Goal: Task Accomplishment & Management: Manage account settings

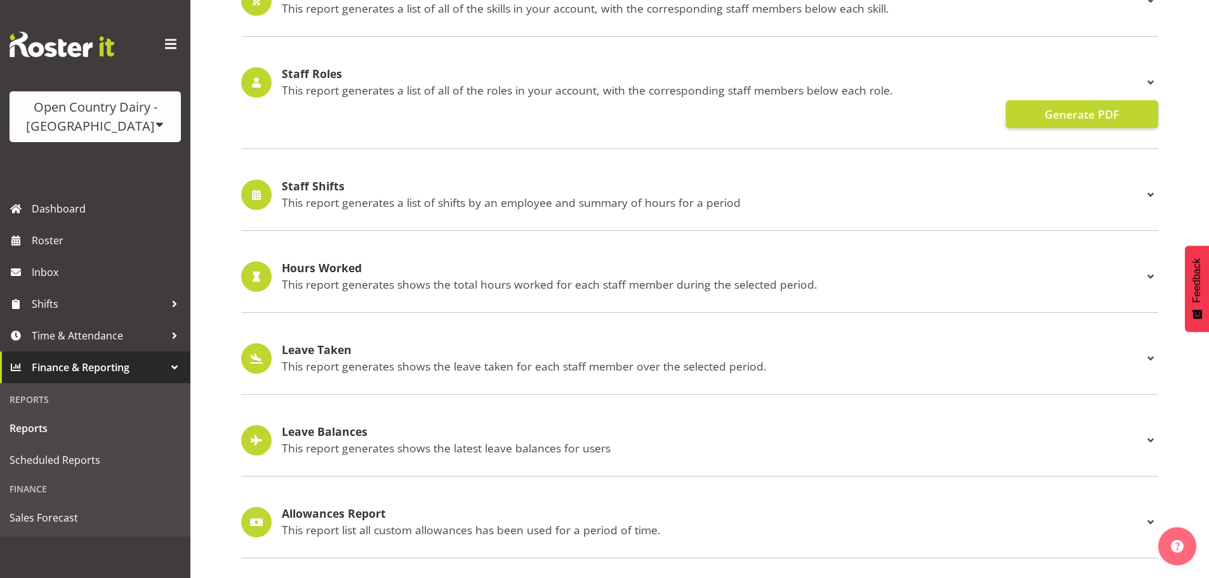
scroll to position [1209, 0]
click at [176, 44] on span at bounding box center [171, 44] width 20 height 20
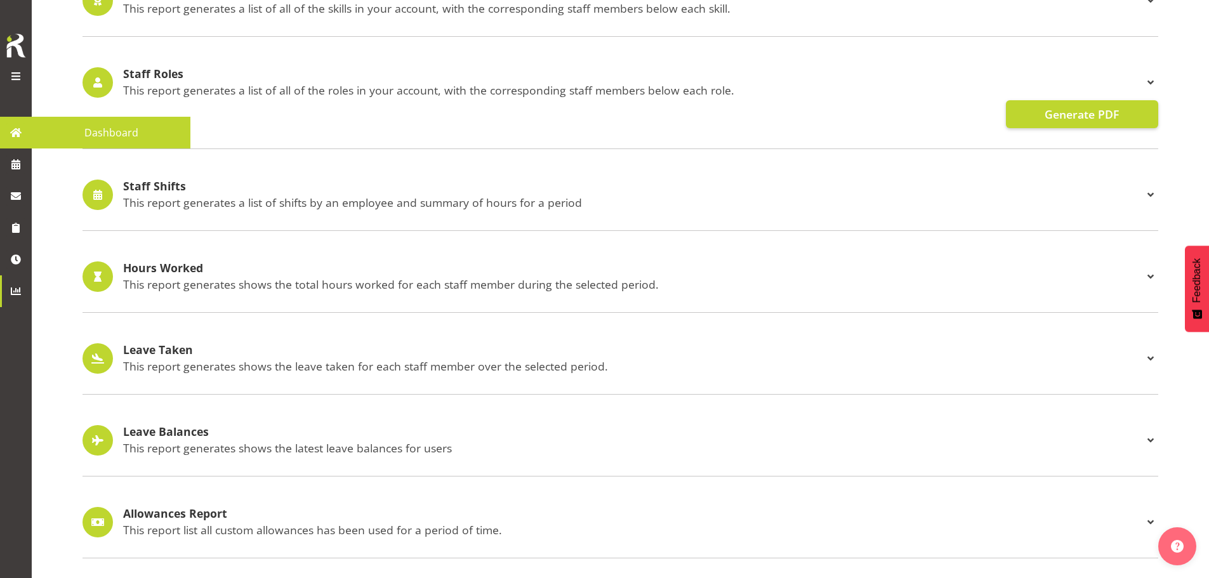
click at [15, 73] on span at bounding box center [15, 76] width 15 height 15
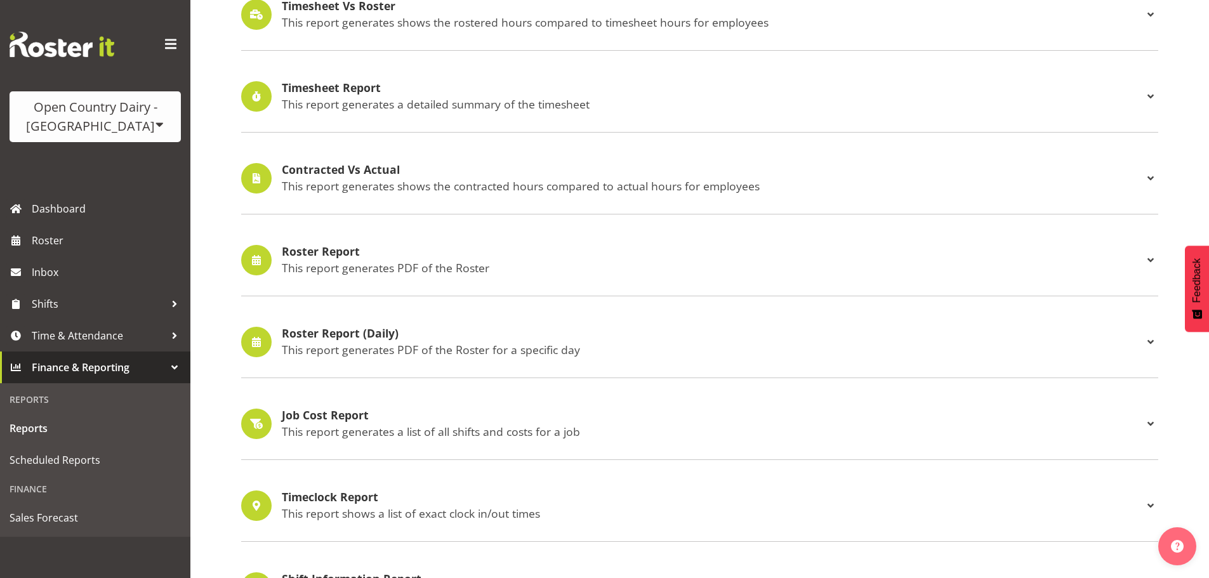
scroll to position [0, 0]
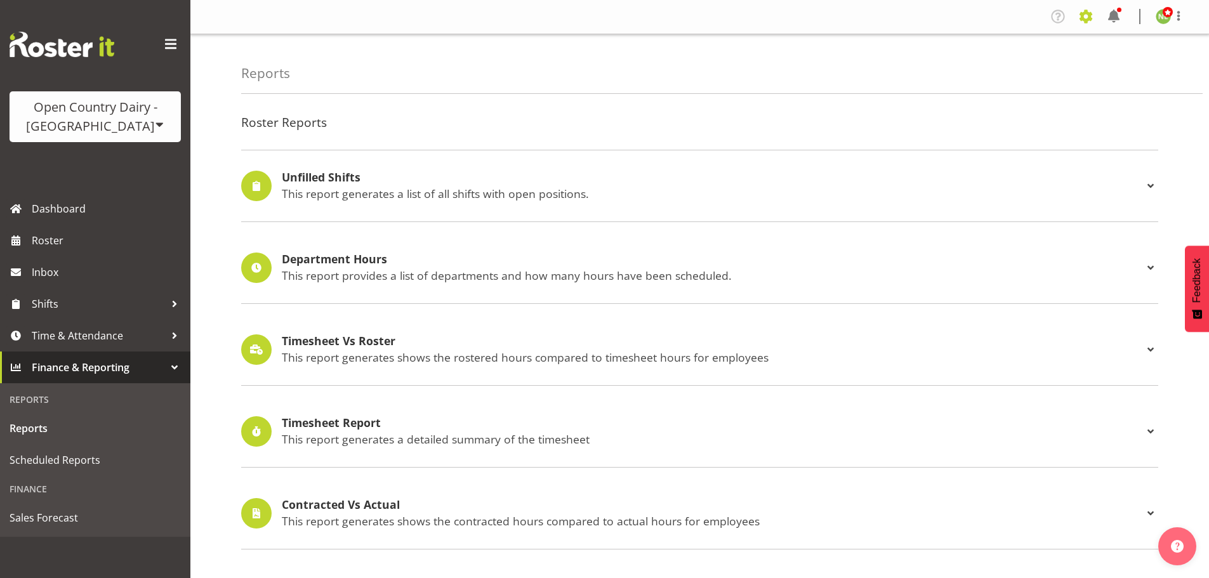
click at [1088, 14] on span at bounding box center [1086, 16] width 20 height 20
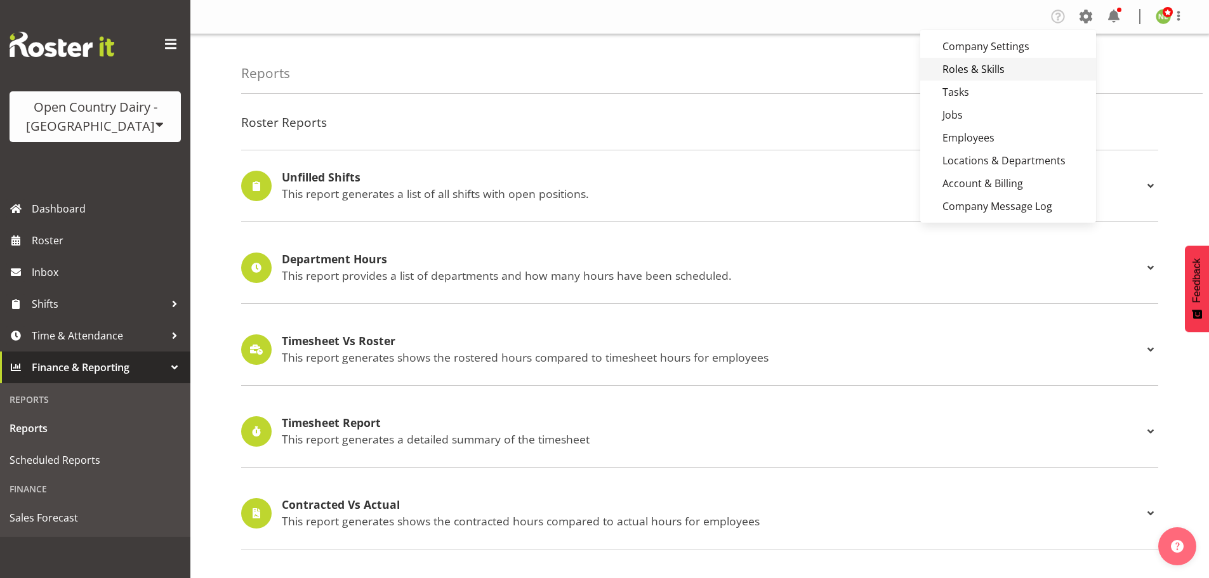
click at [960, 68] on link "Roles & Skills" at bounding box center [1008, 69] width 176 height 23
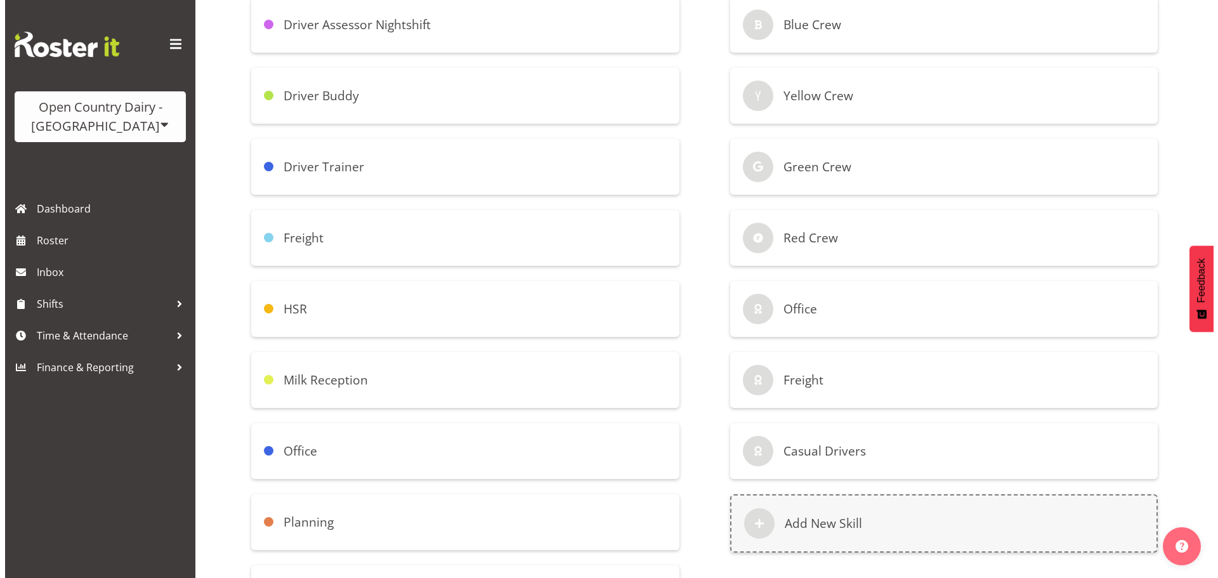
scroll to position [679, 0]
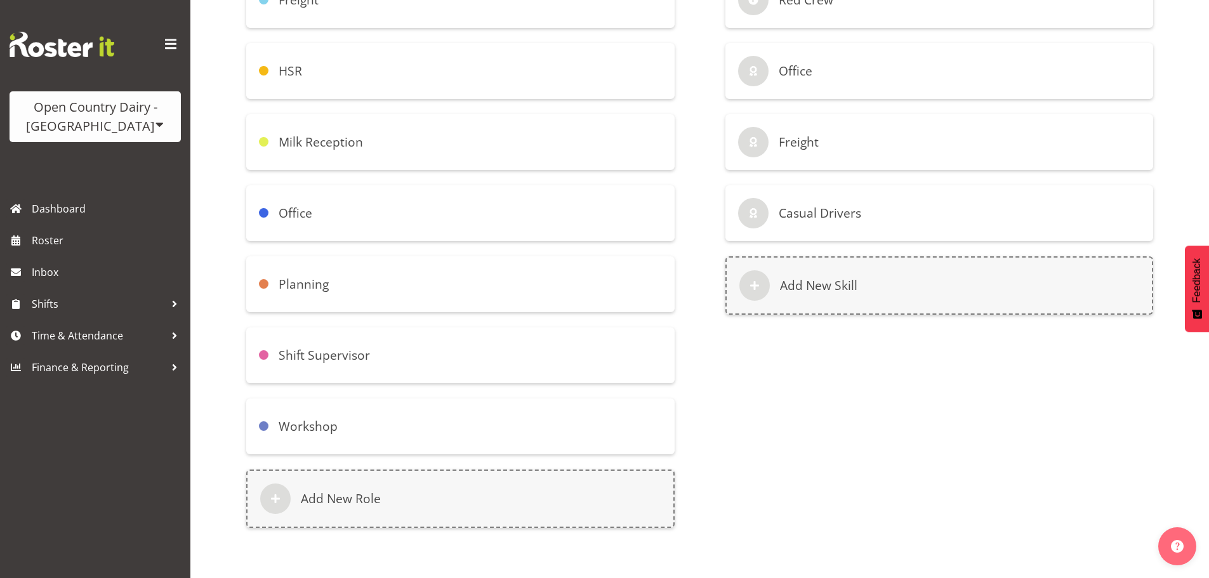
click at [288, 206] on h6 "Office" at bounding box center [296, 213] width 34 height 15
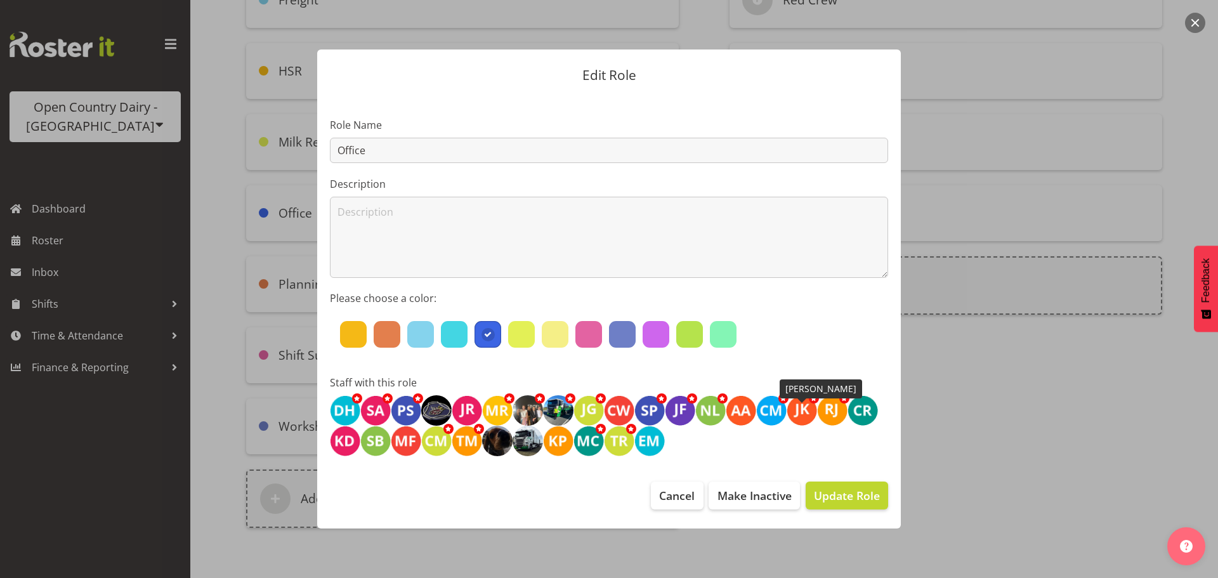
click at [797, 410] on img at bounding box center [802, 410] width 30 height 30
click at [800, 407] on img at bounding box center [802, 410] width 30 height 30
click at [802, 406] on img at bounding box center [802, 410] width 30 height 30
click at [812, 397] on span at bounding box center [814, 398] width 10 height 10
click at [799, 416] on img at bounding box center [802, 410] width 30 height 30
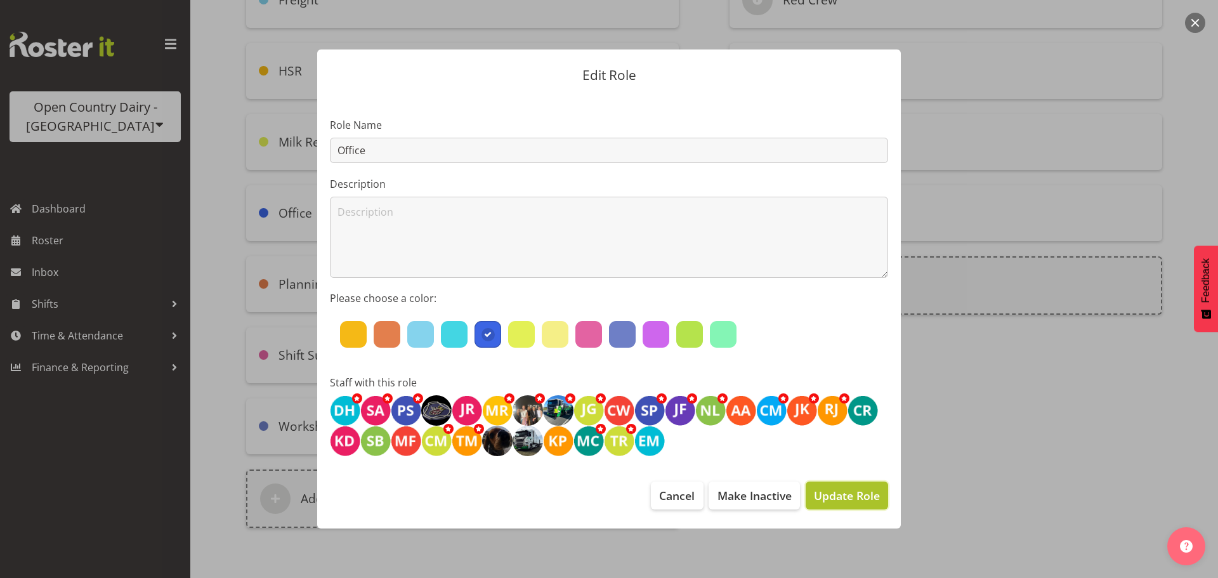
click at [864, 495] on span "Update Role" at bounding box center [847, 495] width 66 height 16
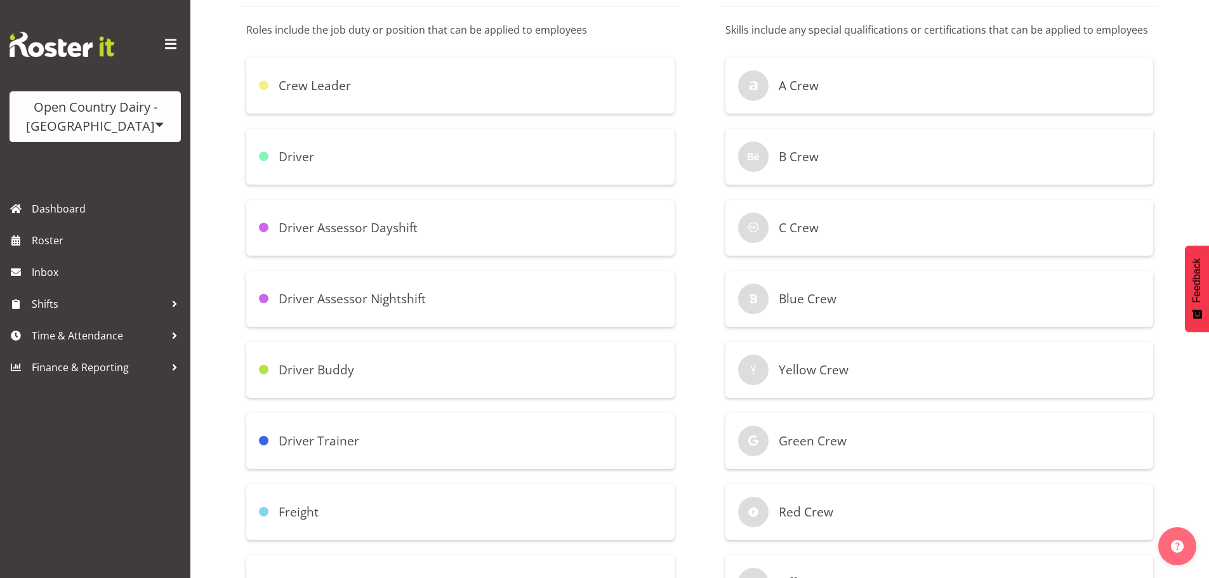
scroll to position [381, 0]
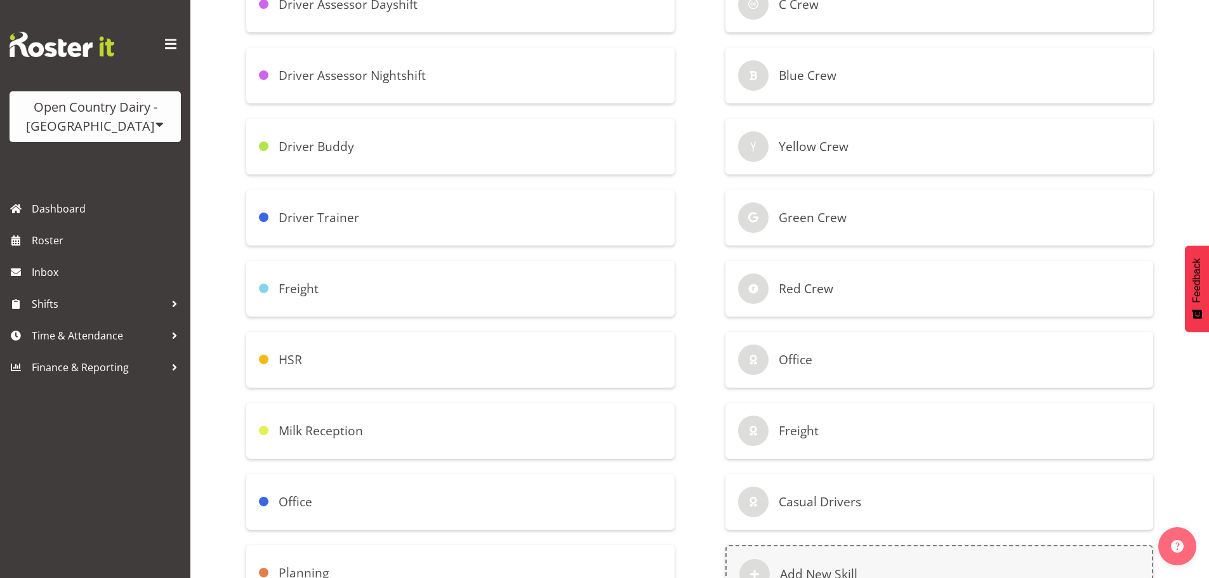
click at [855, 357] on div "Office" at bounding box center [939, 360] width 428 height 56
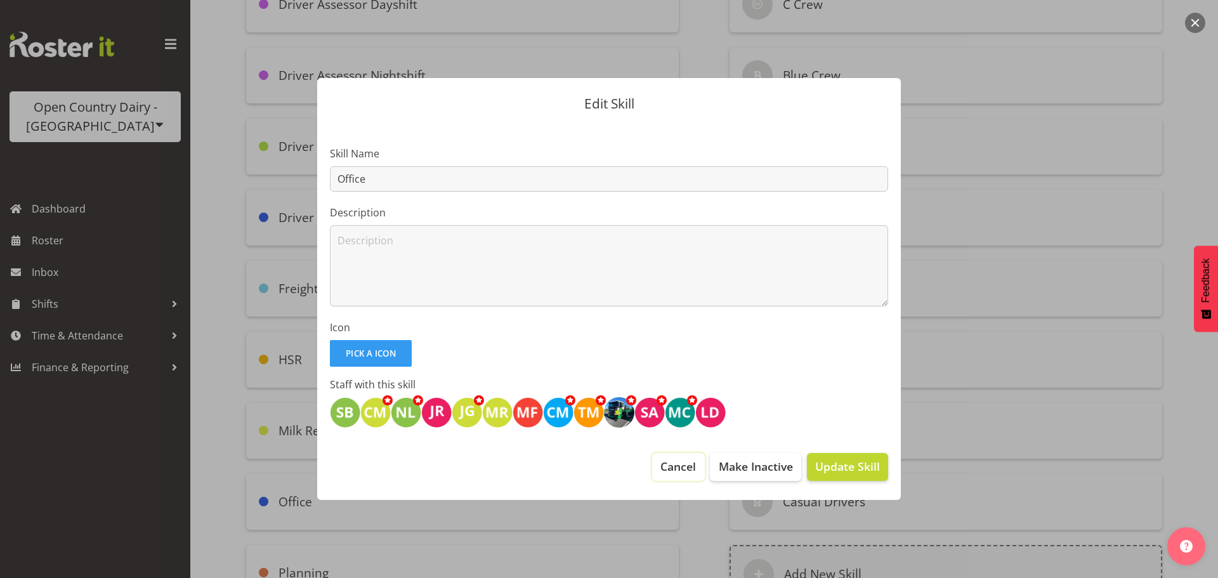
click at [670, 466] on span "Cancel" at bounding box center [679, 466] width 36 height 16
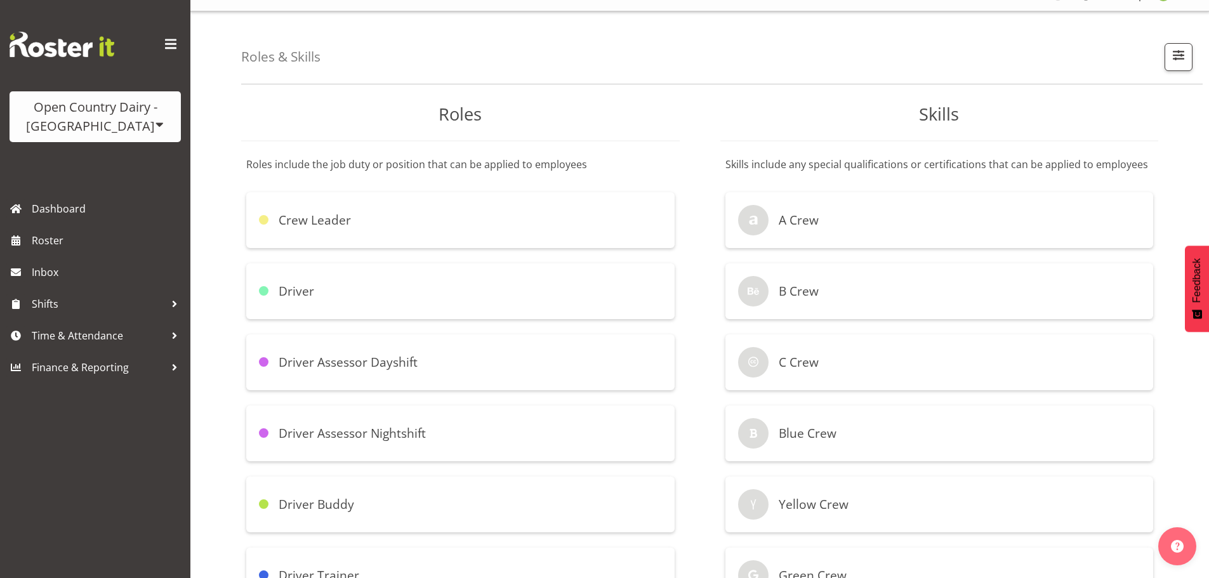
scroll to position [0, 0]
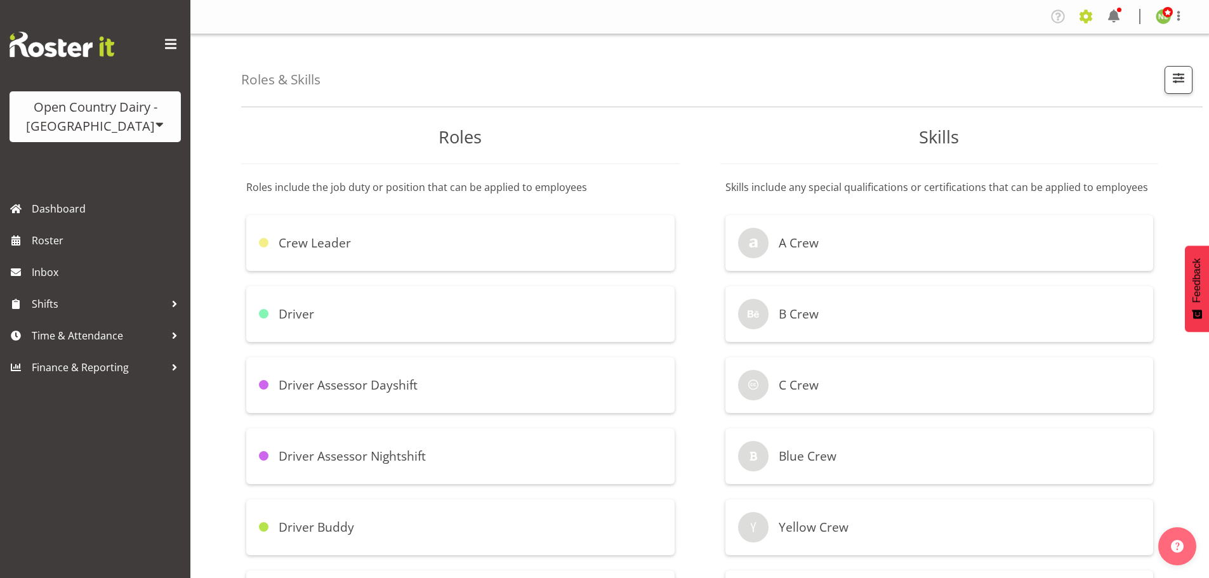
click at [1083, 15] on span at bounding box center [1086, 16] width 20 height 20
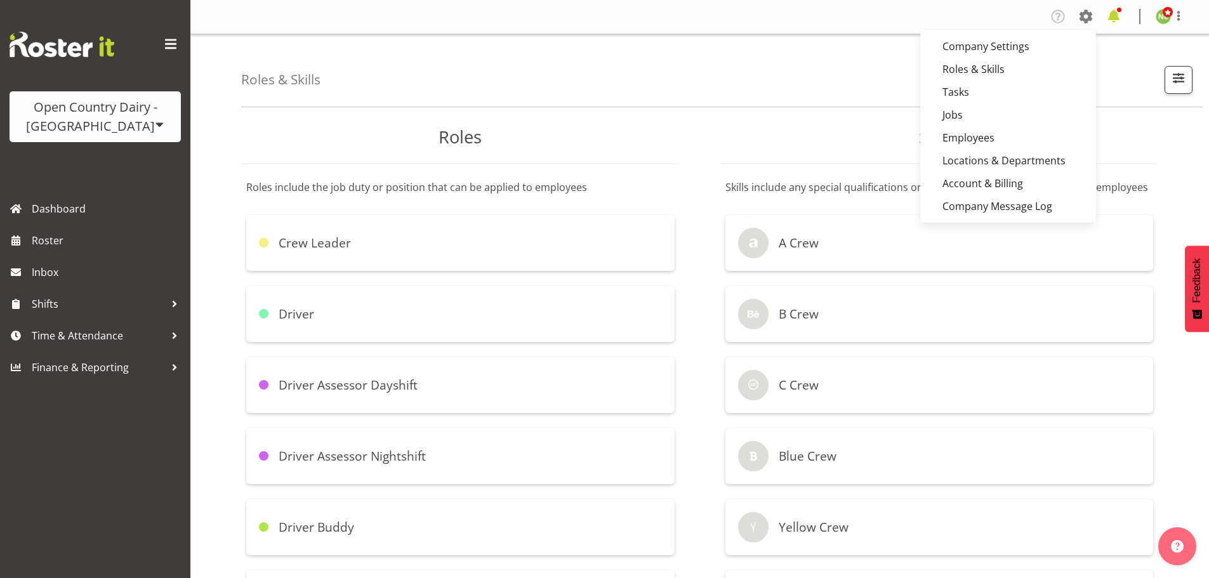
click at [1109, 12] on span at bounding box center [1114, 16] width 20 height 20
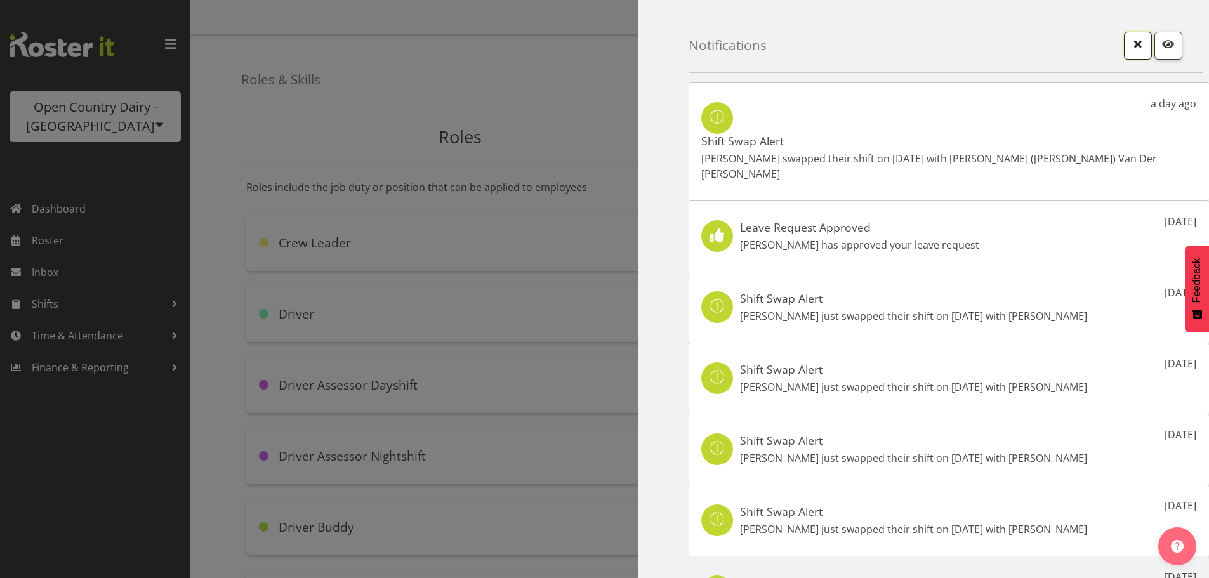
click at [1130, 43] on span "button" at bounding box center [1138, 44] width 16 height 16
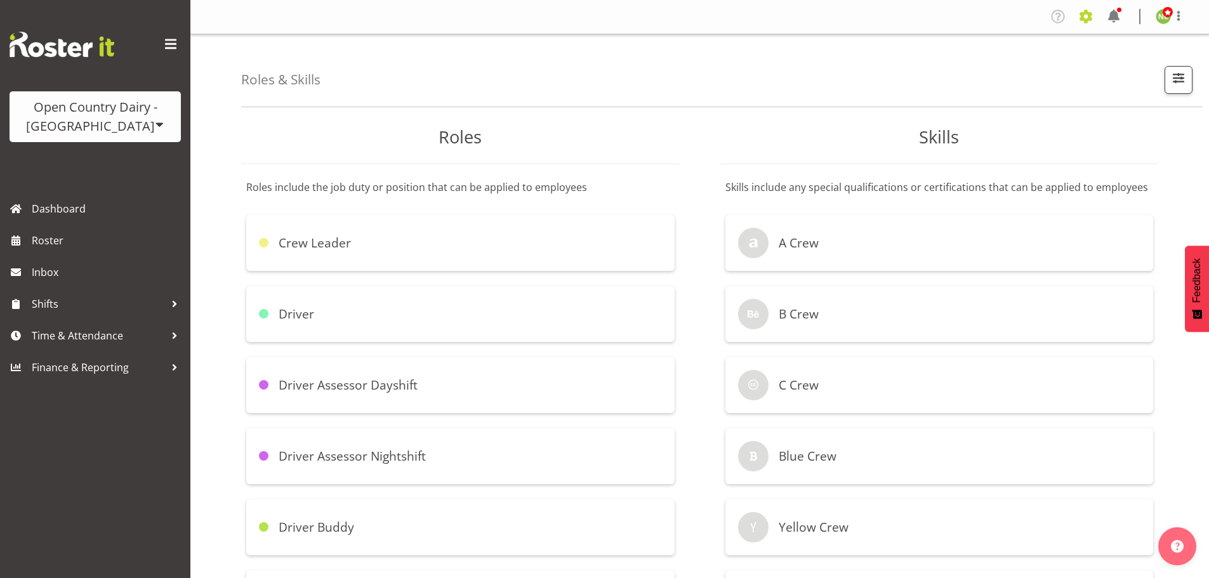
click at [1086, 12] on span at bounding box center [1086, 16] width 20 height 20
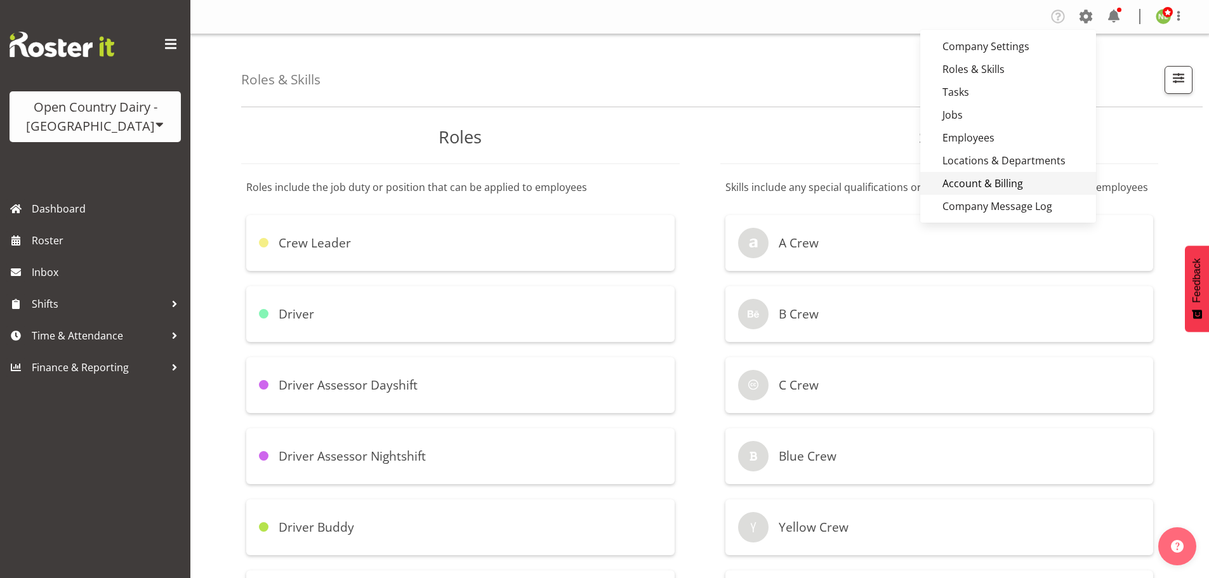
click at [974, 180] on link "Account & Billing" at bounding box center [1008, 183] width 176 height 23
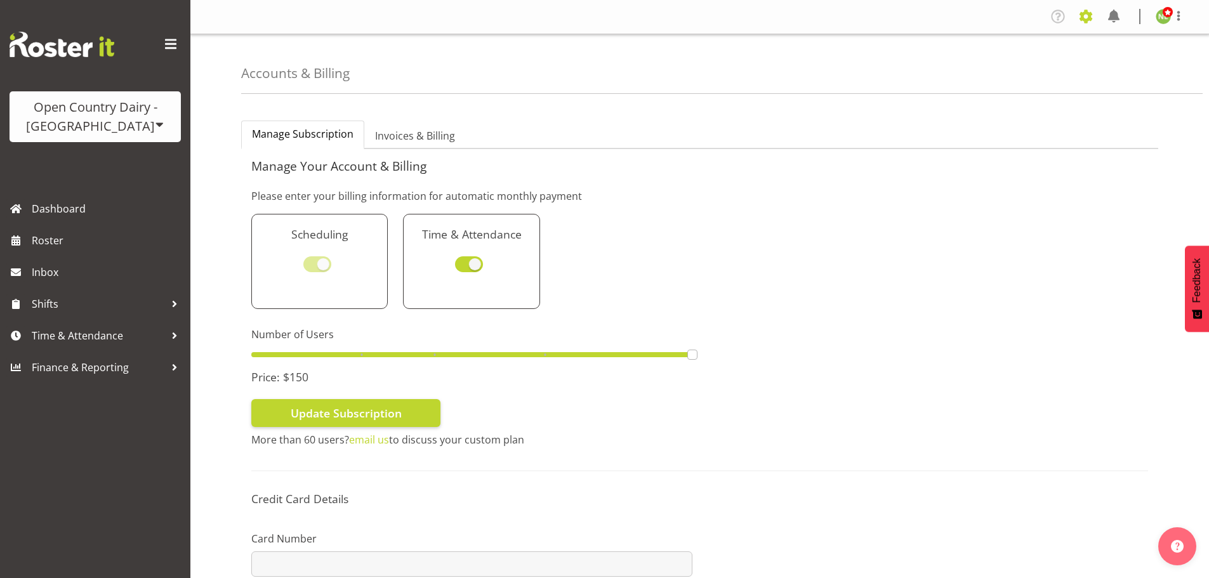
click at [1081, 16] on span at bounding box center [1086, 16] width 20 height 20
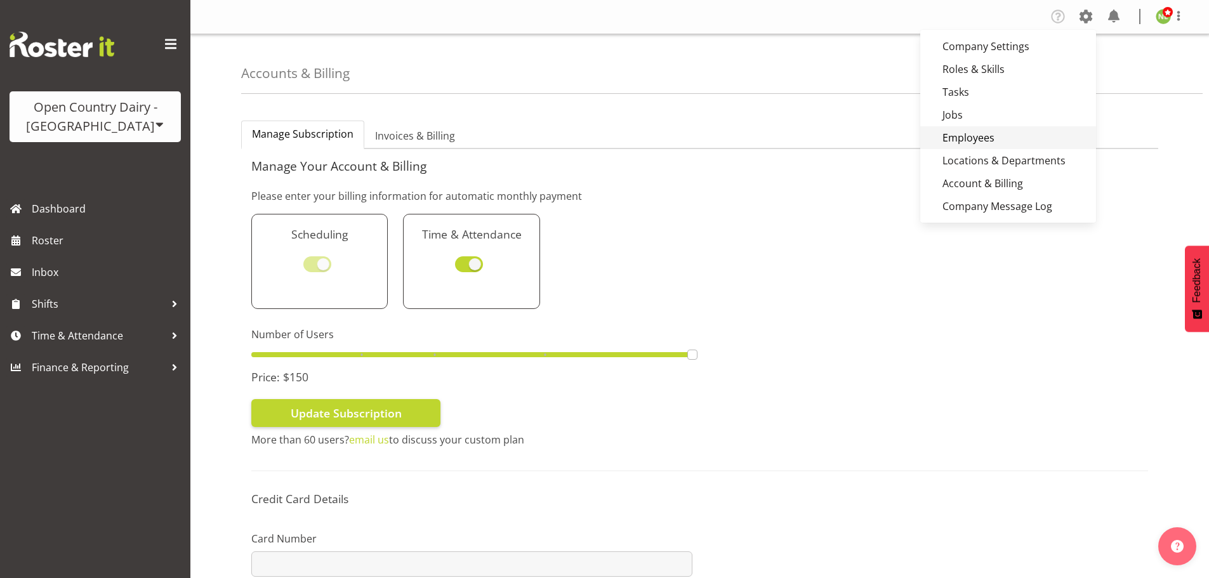
click at [977, 135] on link "Employees" at bounding box center [1008, 137] width 176 height 23
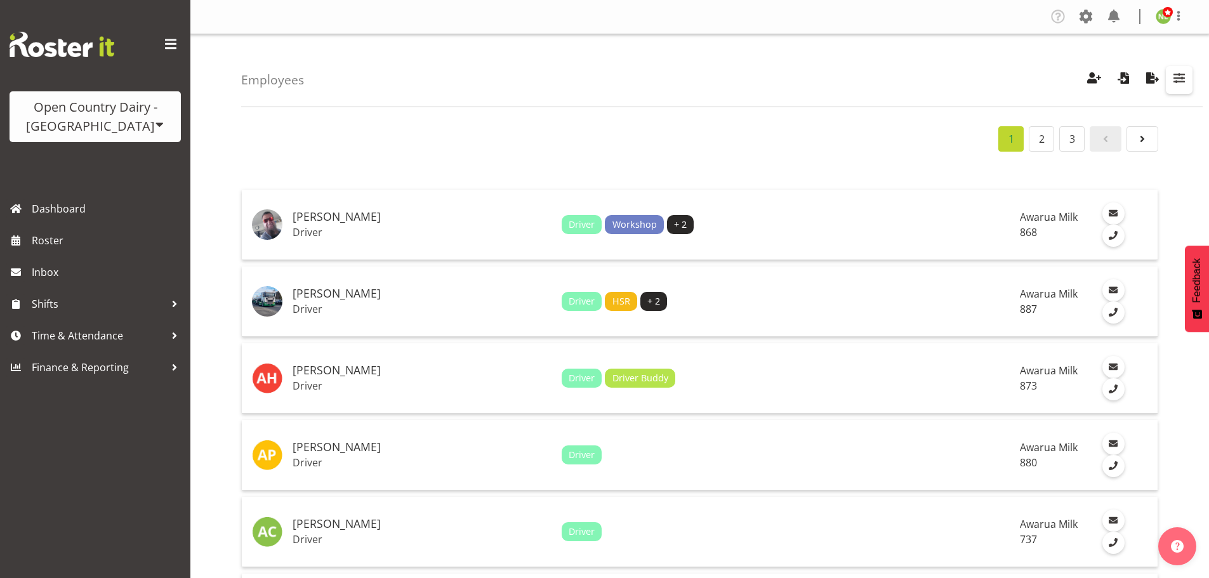
click at [1184, 77] on span "button" at bounding box center [1179, 78] width 16 height 16
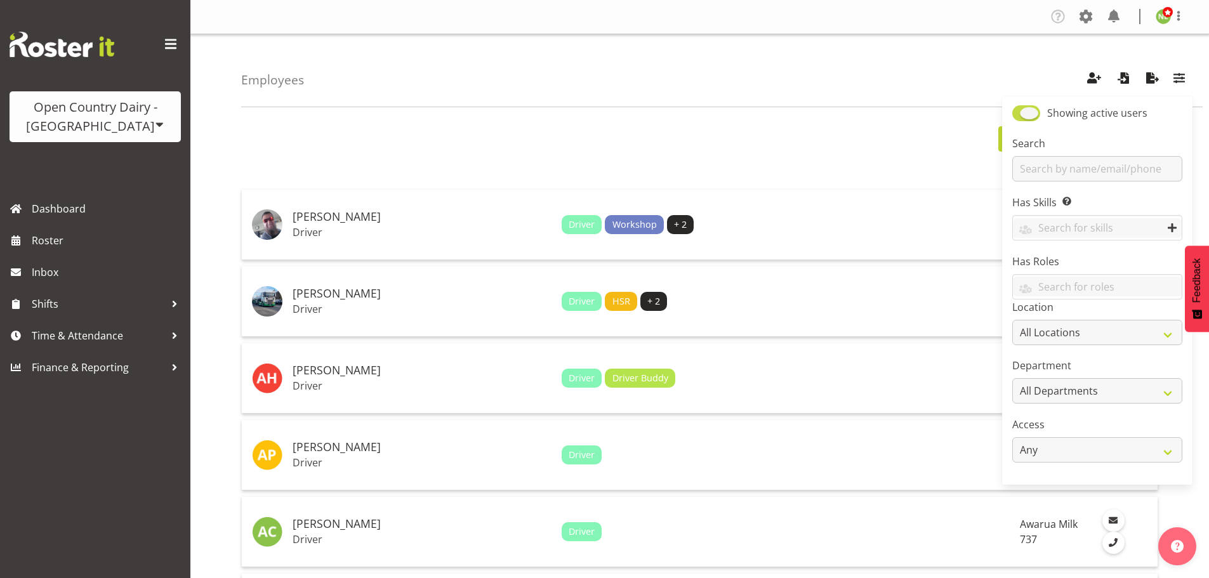
click at [1037, 108] on span at bounding box center [1026, 113] width 28 height 16
click at [1020, 109] on input "Showing active users" at bounding box center [1016, 113] width 8 height 8
checkbox input "false"
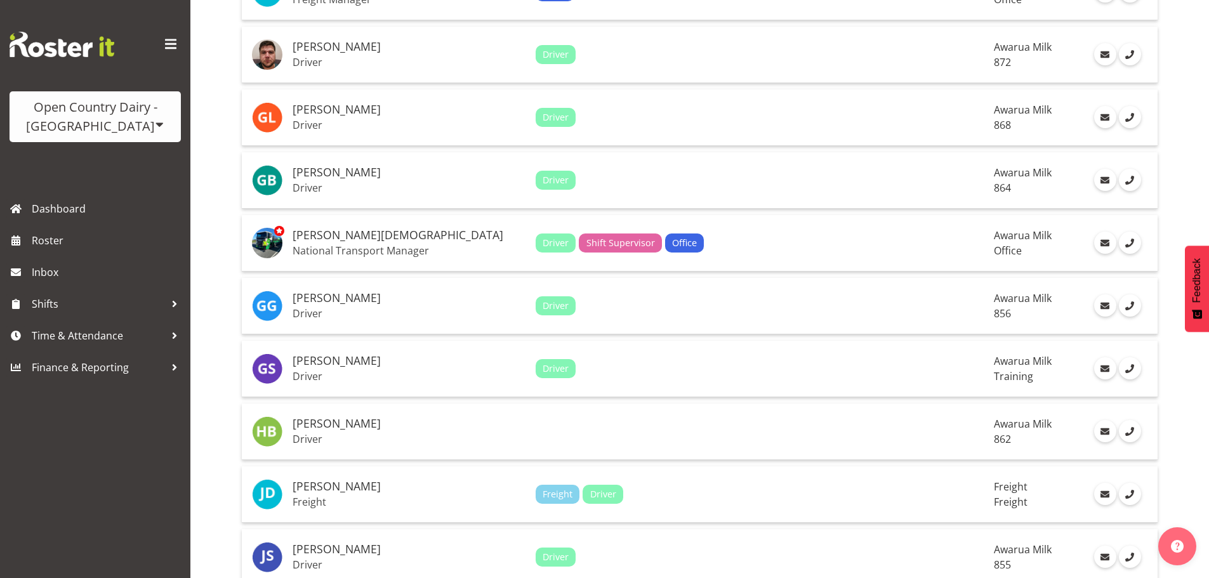
scroll to position [1460, 0]
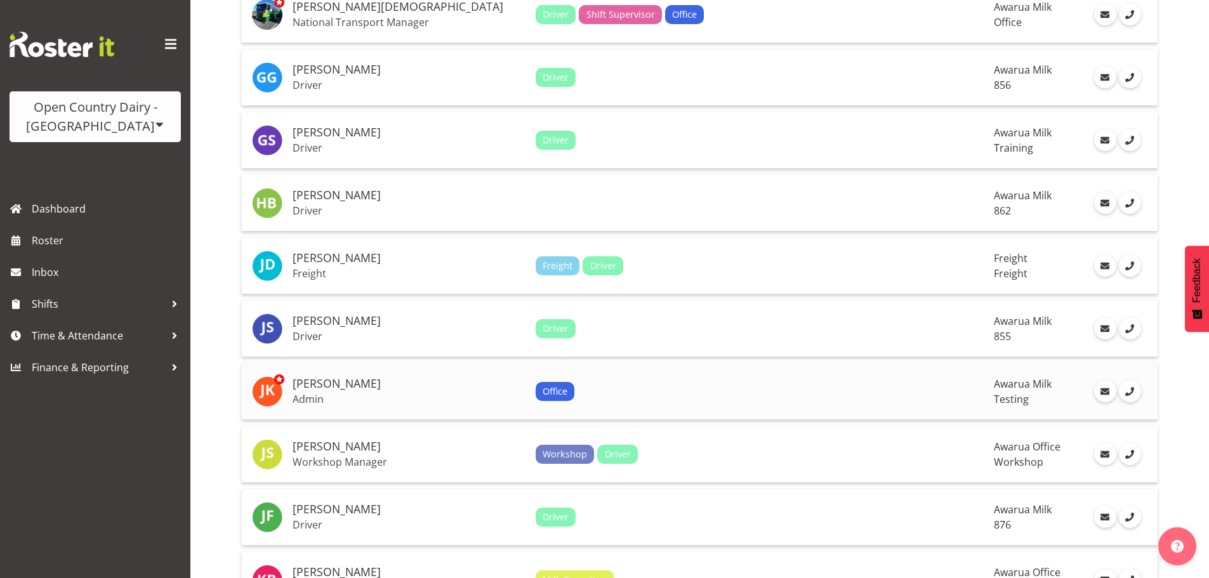
click at [336, 385] on h5 "Jess Key" at bounding box center [409, 384] width 233 height 13
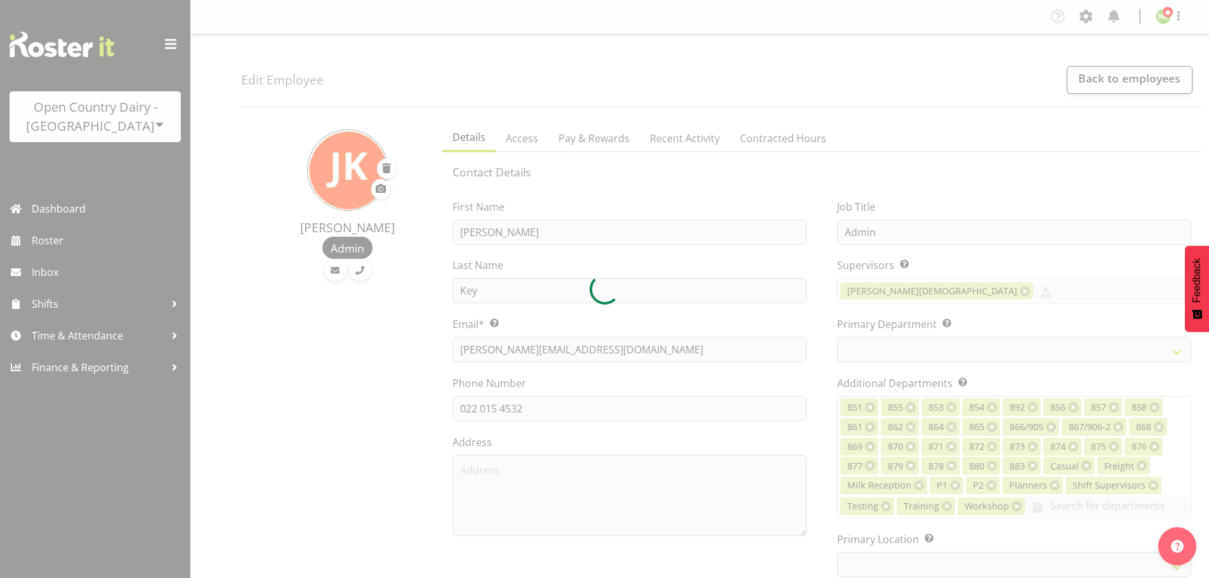
select select "TimelineWeek"
select select
select select "807"
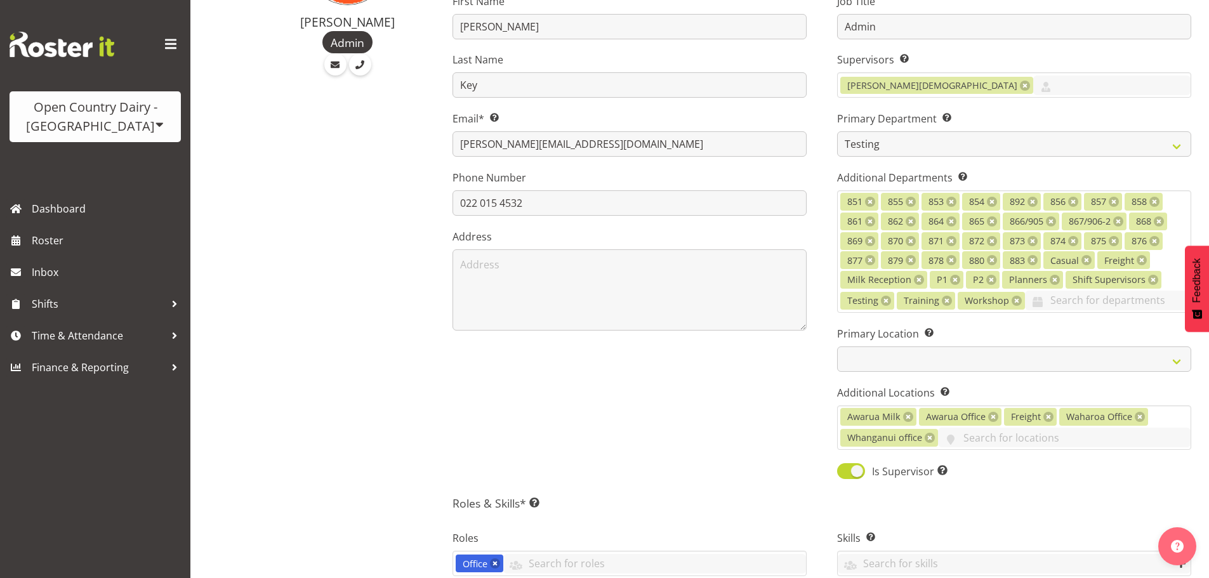
scroll to position [254, 0]
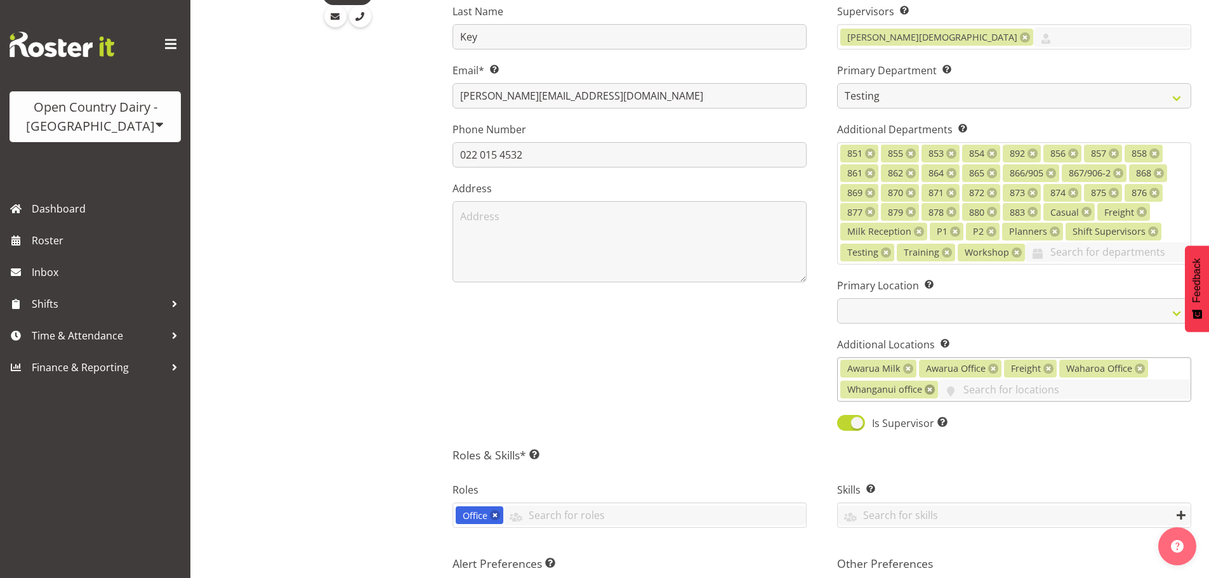
click at [928, 392] on link at bounding box center [930, 390] width 10 height 10
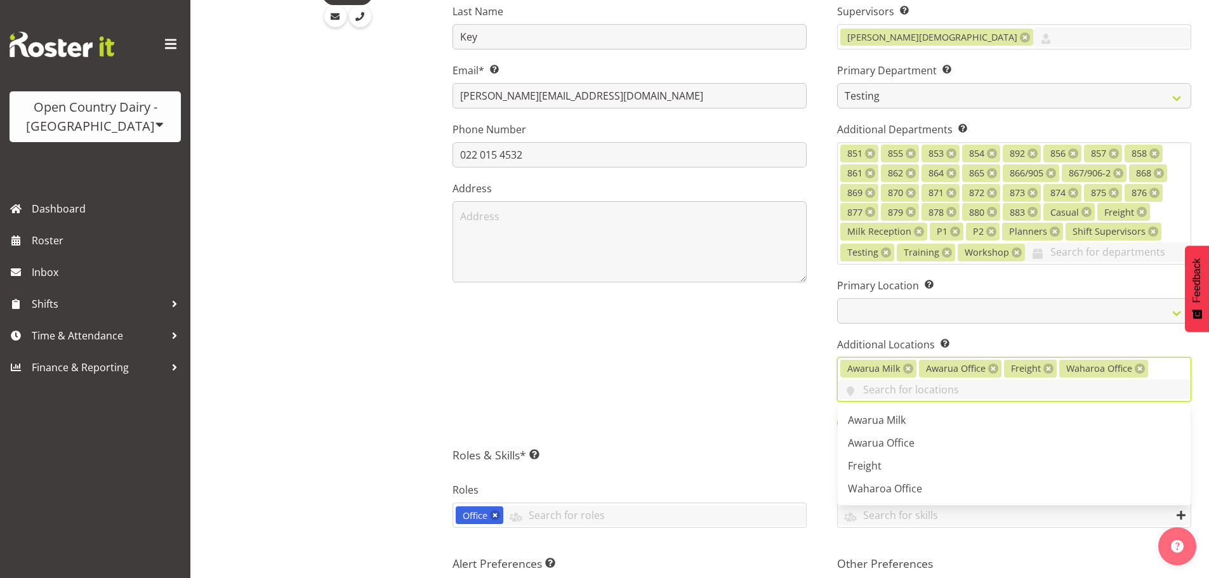
drag, startPoint x: 781, startPoint y: 416, endPoint x: 828, endPoint y: 433, distance: 50.0
click at [782, 415] on div "First Name [PERSON_NAME] Last Name Key Email* This is a required field. [EMAIL_…" at bounding box center [629, 184] width 385 height 513
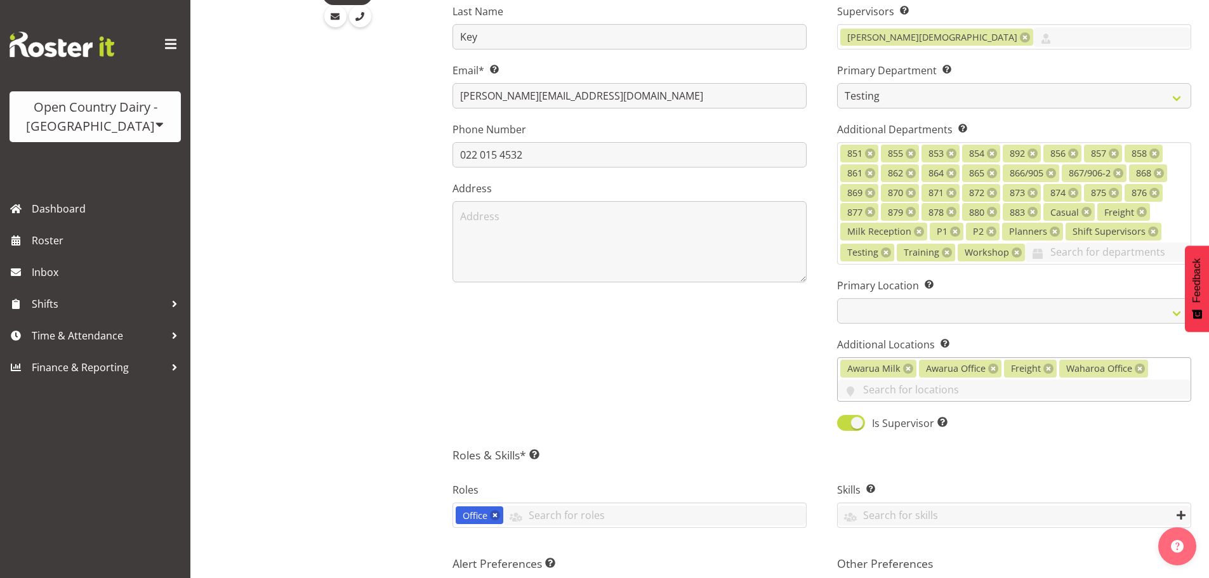
click at [845, 418] on span at bounding box center [851, 423] width 28 height 16
click at [845, 419] on input "Is Supervisor Allow employee to be shown on the supervisor list" at bounding box center [841, 423] width 8 height 8
checkbox input "false"
click at [993, 369] on link at bounding box center [993, 369] width 10 height 10
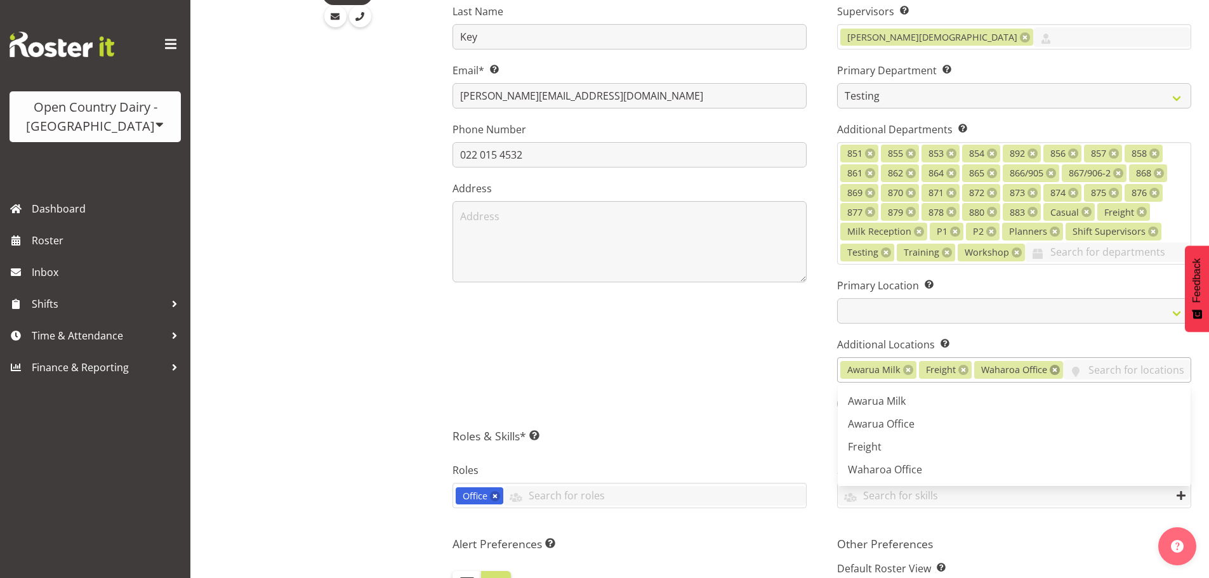
click at [1051, 370] on link at bounding box center [1055, 370] width 10 height 10
click at [962, 369] on link at bounding box center [963, 370] width 10 height 10
click at [908, 366] on link at bounding box center [908, 370] width 10 height 10
click at [721, 385] on div "First Name Jess Last Name Key Email* This is a required field. jess.key@findex.…" at bounding box center [629, 175] width 385 height 494
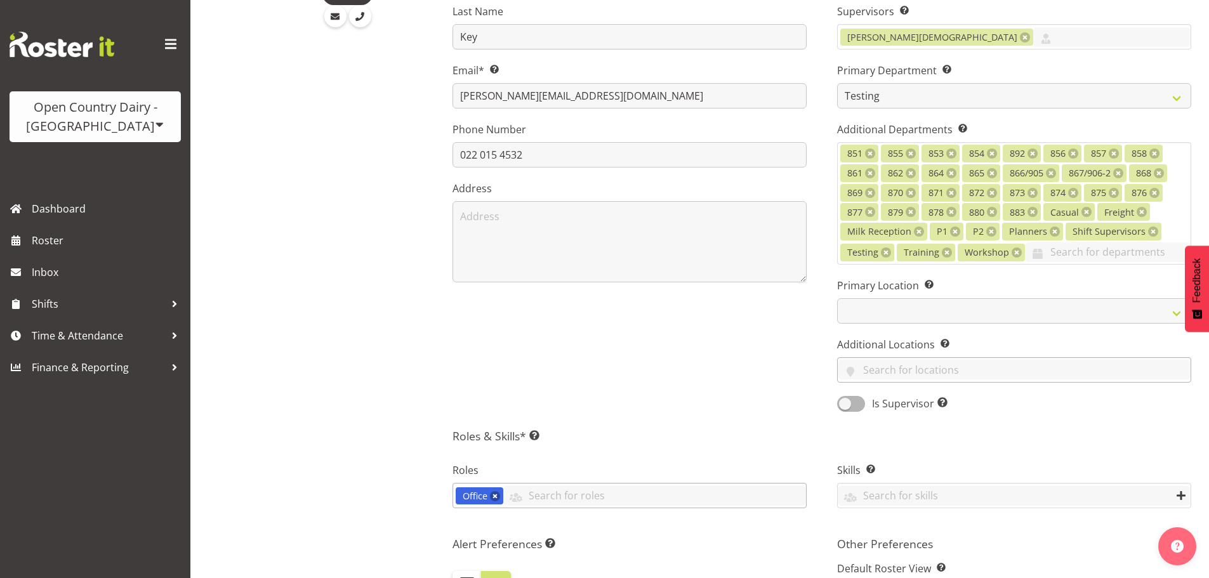
click at [497, 494] on link at bounding box center [495, 496] width 10 height 10
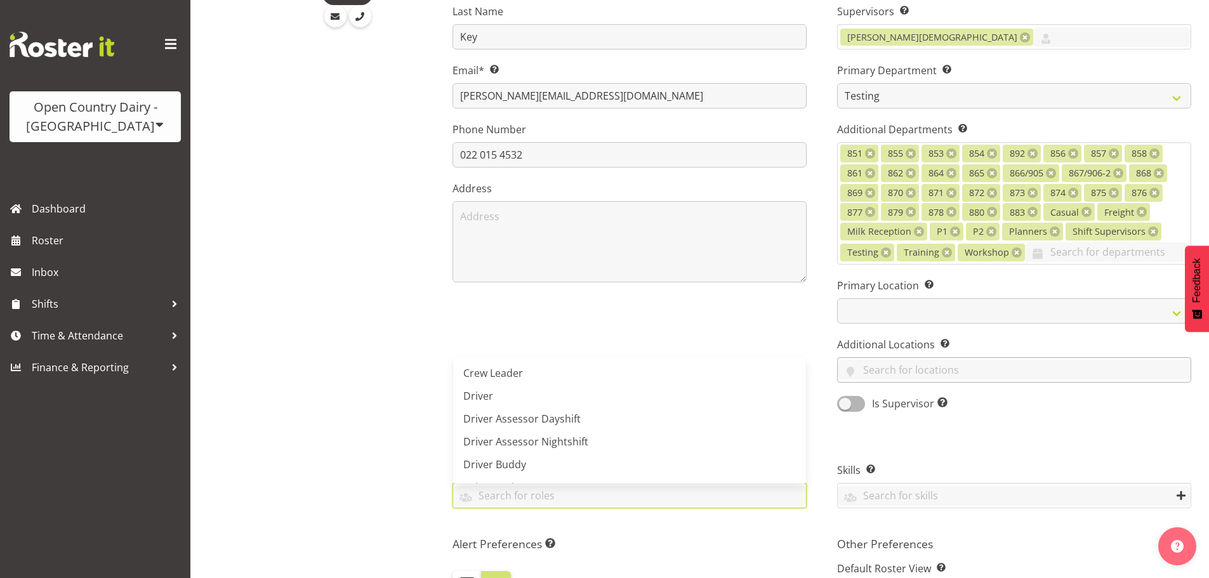
click at [390, 491] on div "Jess Key Admin" at bounding box center [338, 460] width 194 height 1195
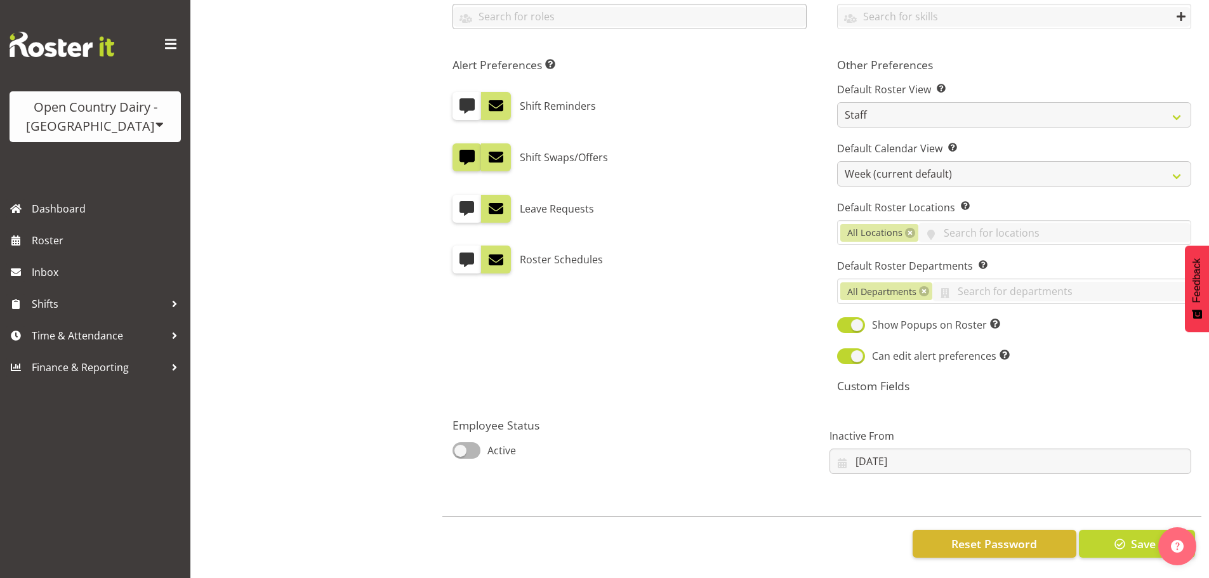
scroll to position [742, 0]
click at [1126, 536] on span "button" at bounding box center [1120, 544] width 16 height 16
